Goal: Transaction & Acquisition: Obtain resource

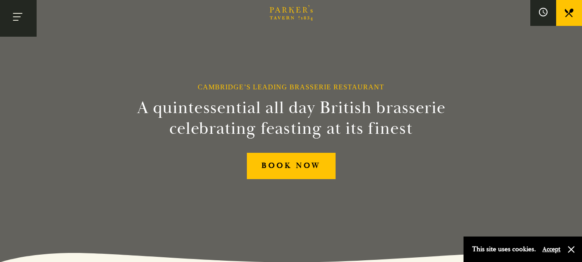
click at [18, 16] on button "Toggle navigation" at bounding box center [18, 18] width 37 height 37
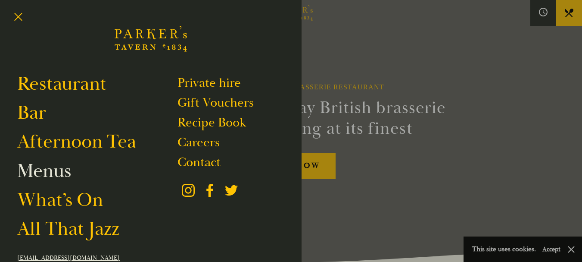
click at [47, 169] on link "Menus" at bounding box center [44, 171] width 54 height 24
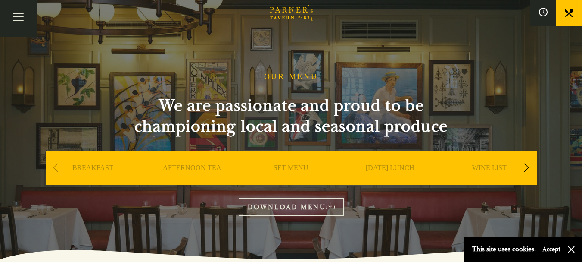
click at [400, 165] on link "SUNDAY LUNCH" at bounding box center [390, 180] width 49 height 34
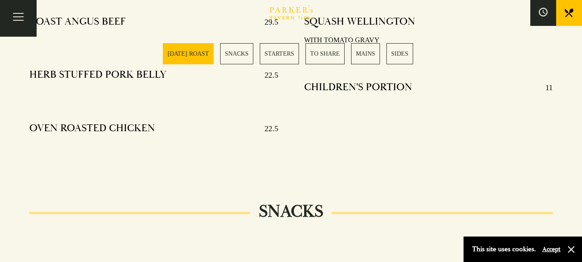
scroll to position [405, 0]
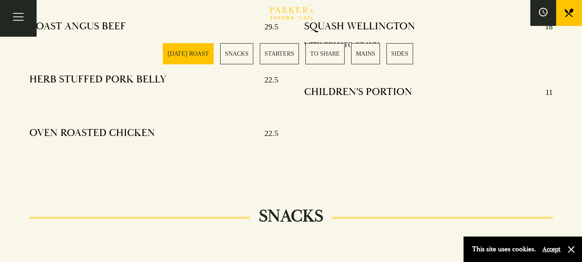
click at [169, 24] on section "SUNDAY ROAST SNACKS STARTERS TO SHARE MAINS SIDES" at bounding box center [291, 54] width 582 height 64
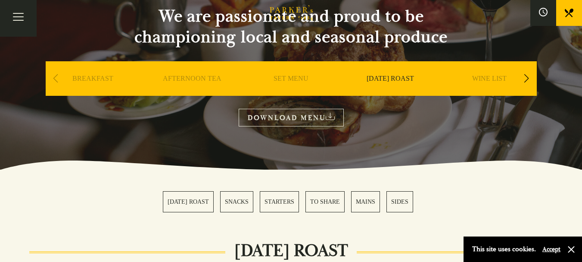
scroll to position [66, 0]
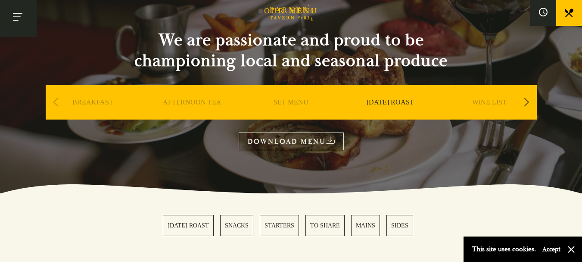
click at [22, 17] on button "Toggle navigation" at bounding box center [18, 18] width 37 height 37
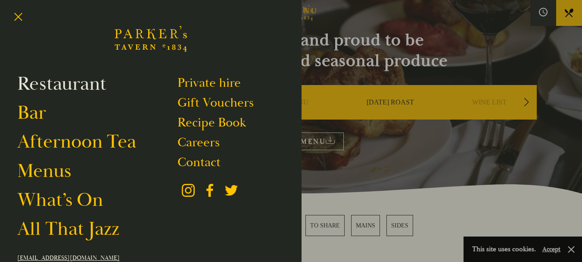
click at [59, 81] on link "Restaurant" at bounding box center [61, 84] width 89 height 24
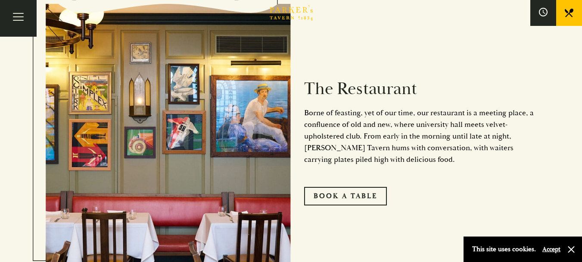
scroll to position [395, 0]
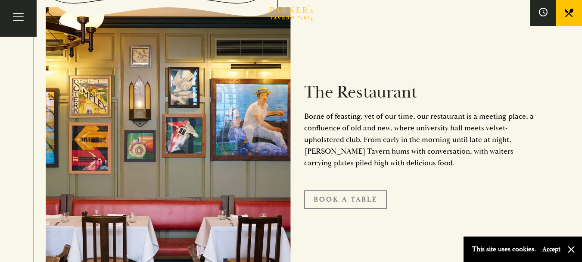
click at [337, 195] on link "Book A Table" at bounding box center [345, 199] width 83 height 18
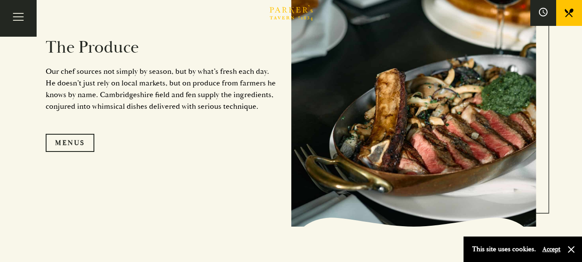
scroll to position [801, 0]
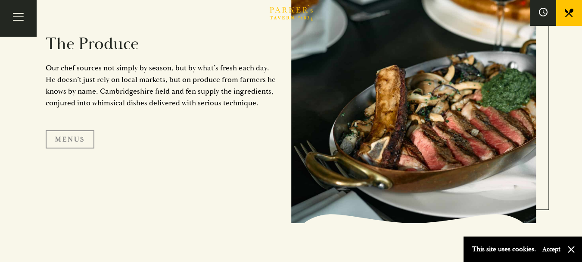
click at [81, 140] on link "Menus" at bounding box center [70, 139] width 49 height 18
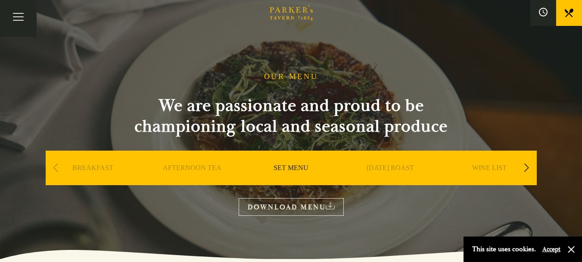
click at [388, 168] on link "SUNDAY ROAST" at bounding box center [390, 180] width 47 height 34
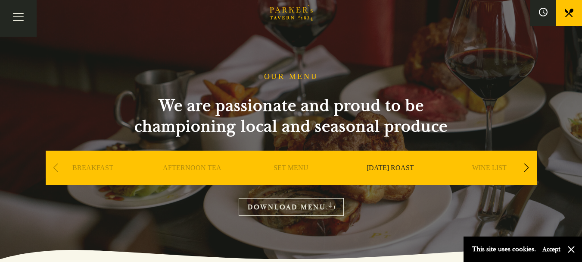
click at [297, 205] on link "DOWNLOAD MENU" at bounding box center [291, 207] width 105 height 18
